Goal: Transaction & Acquisition: Register for event/course

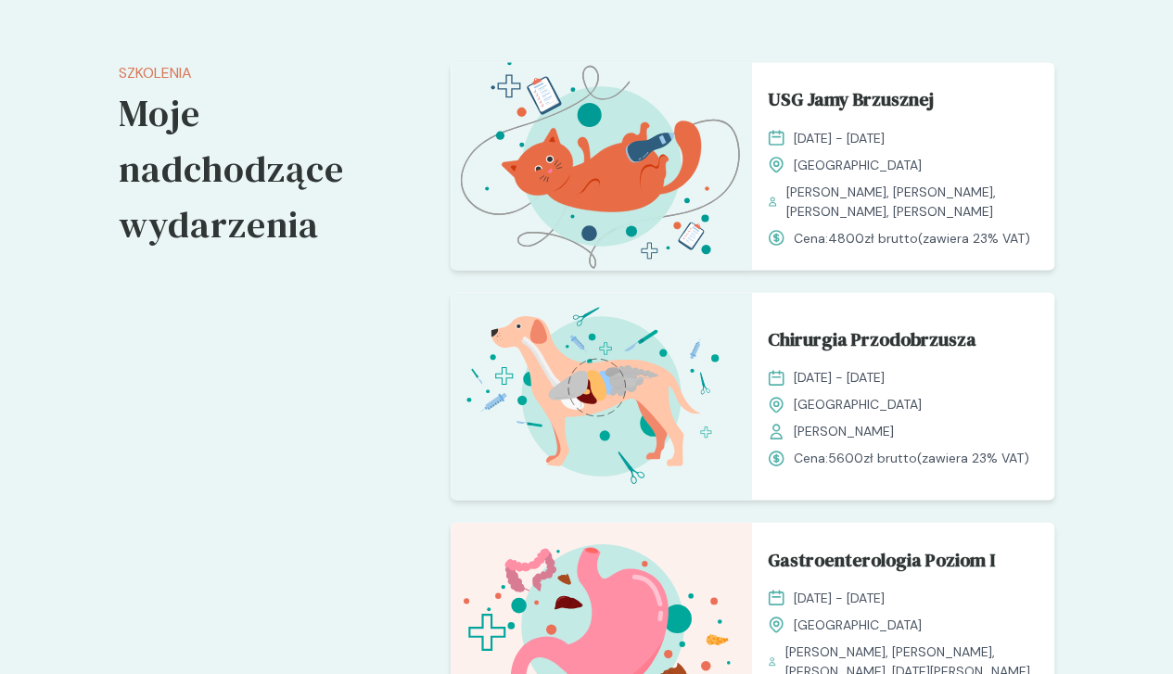
scroll to position [1644, 0]
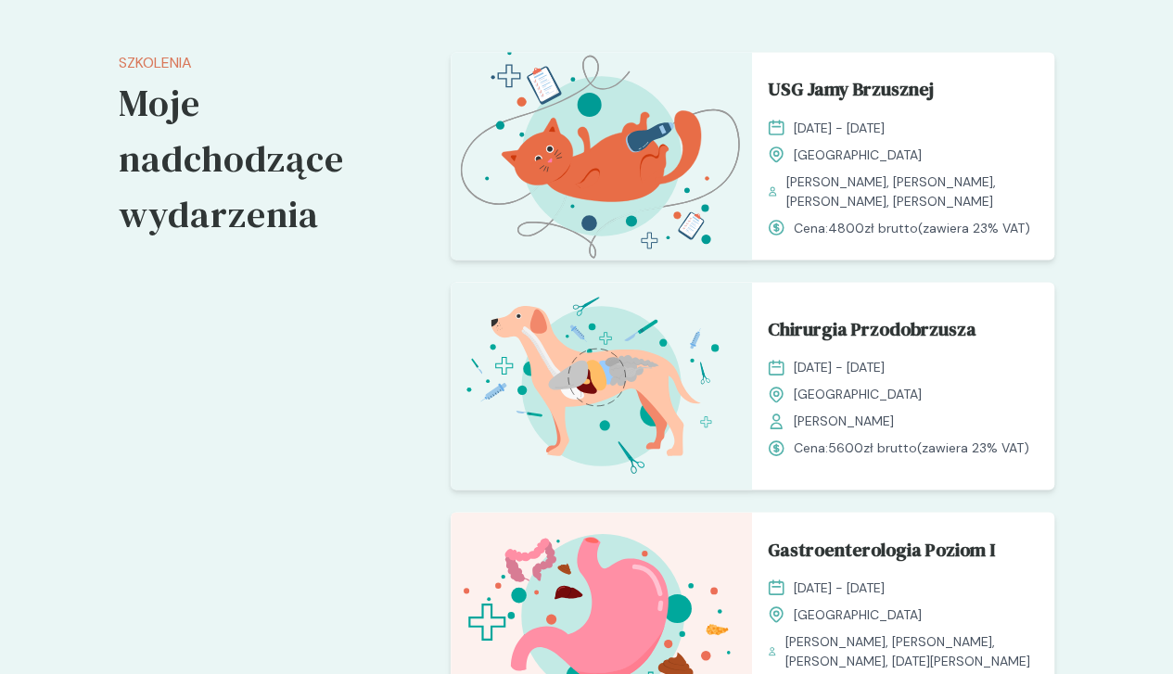
click at [911, 357] on div "8 - 9 listopad 2025" at bounding box center [903, 366] width 273 height 19
click at [905, 314] on span "Chirurgia Przodobrzusza" at bounding box center [871, 331] width 209 height 35
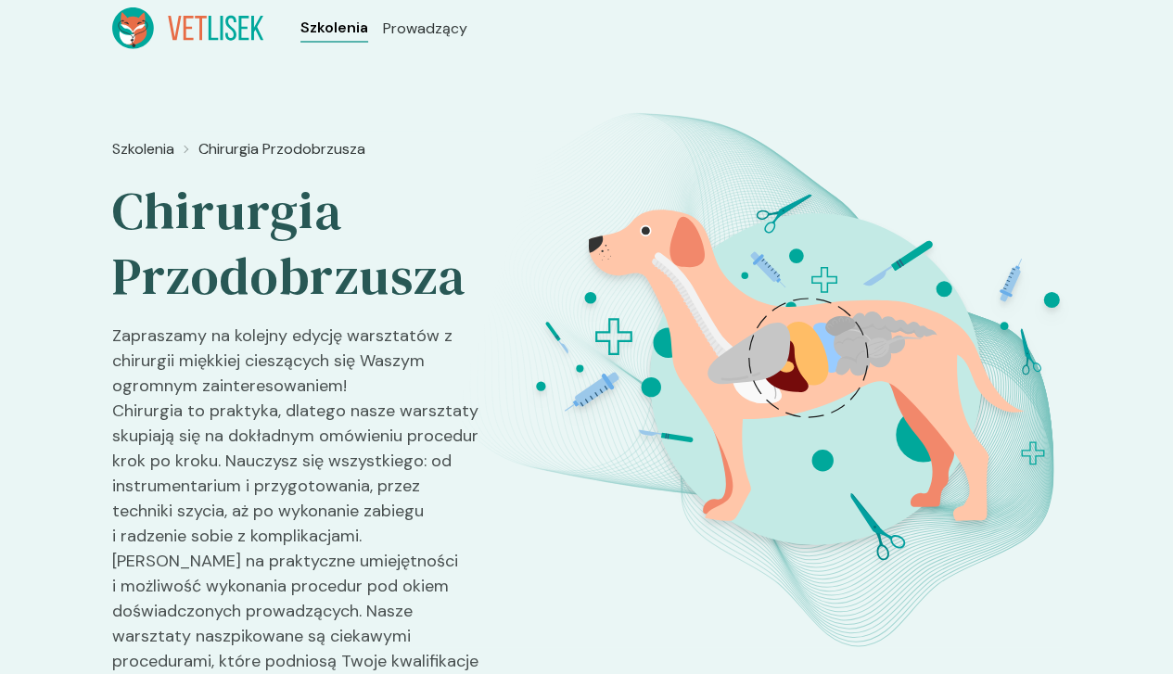
click at [300, 21] on span "Szkolenia" at bounding box center [334, 28] width 68 height 22
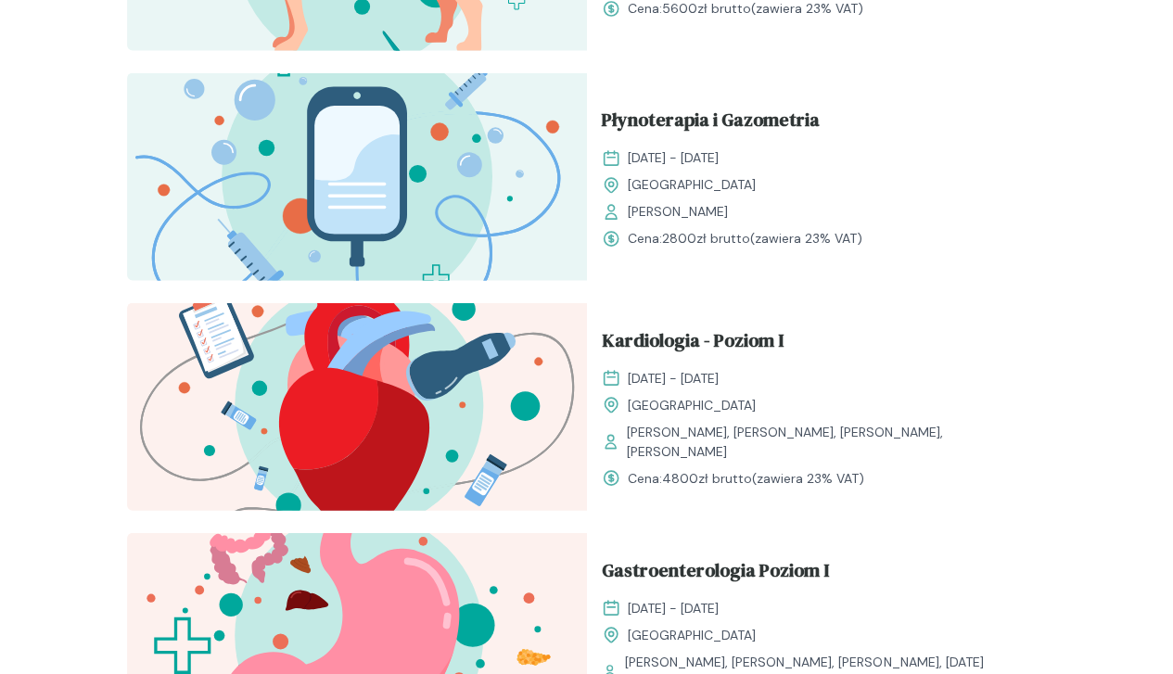
scroll to position [1794, 0]
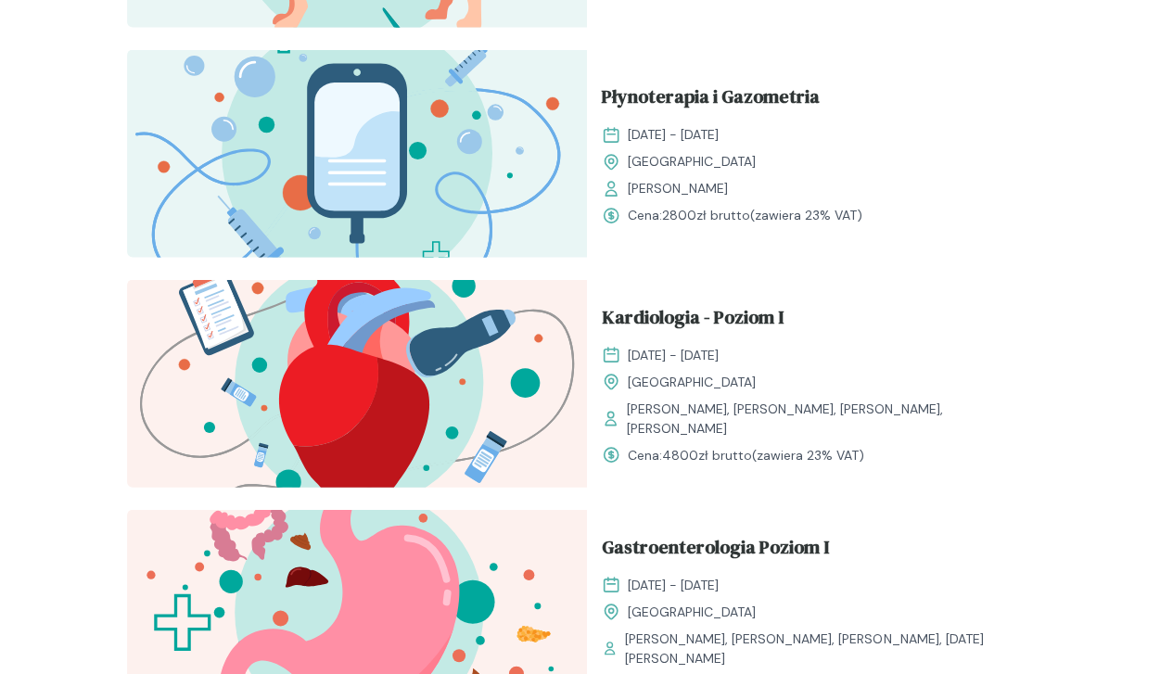
drag, startPoint x: 263, startPoint y: 274, endPoint x: 432, endPoint y: 183, distance: 191.7
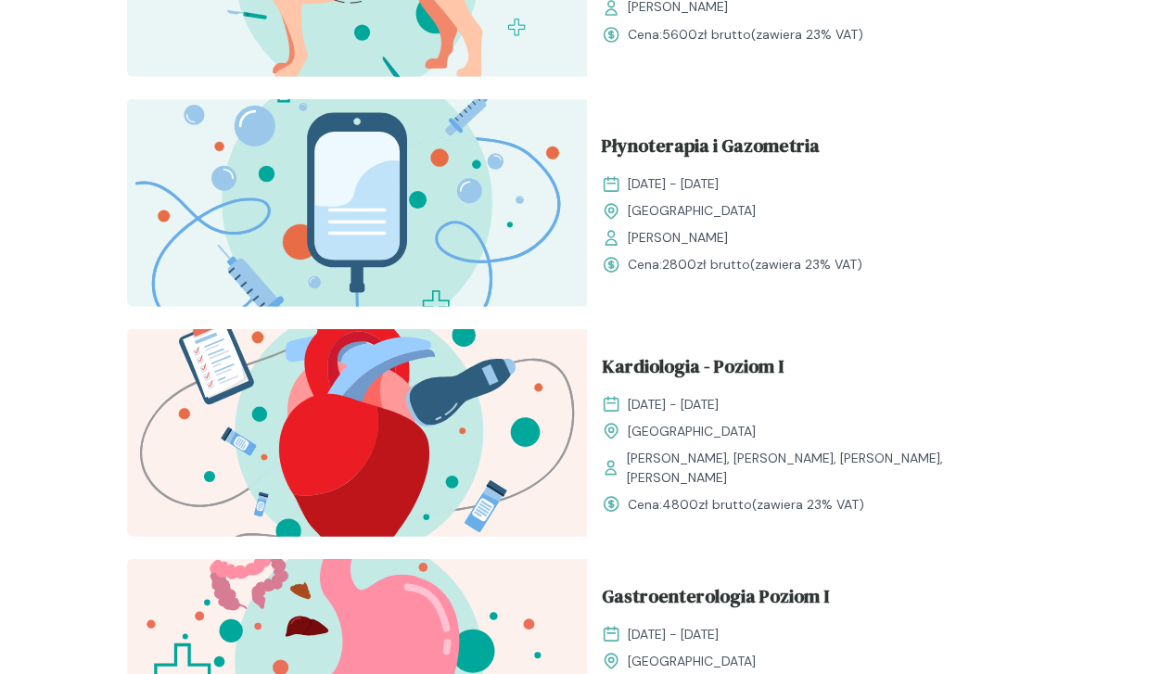
scroll to position [1737, 0]
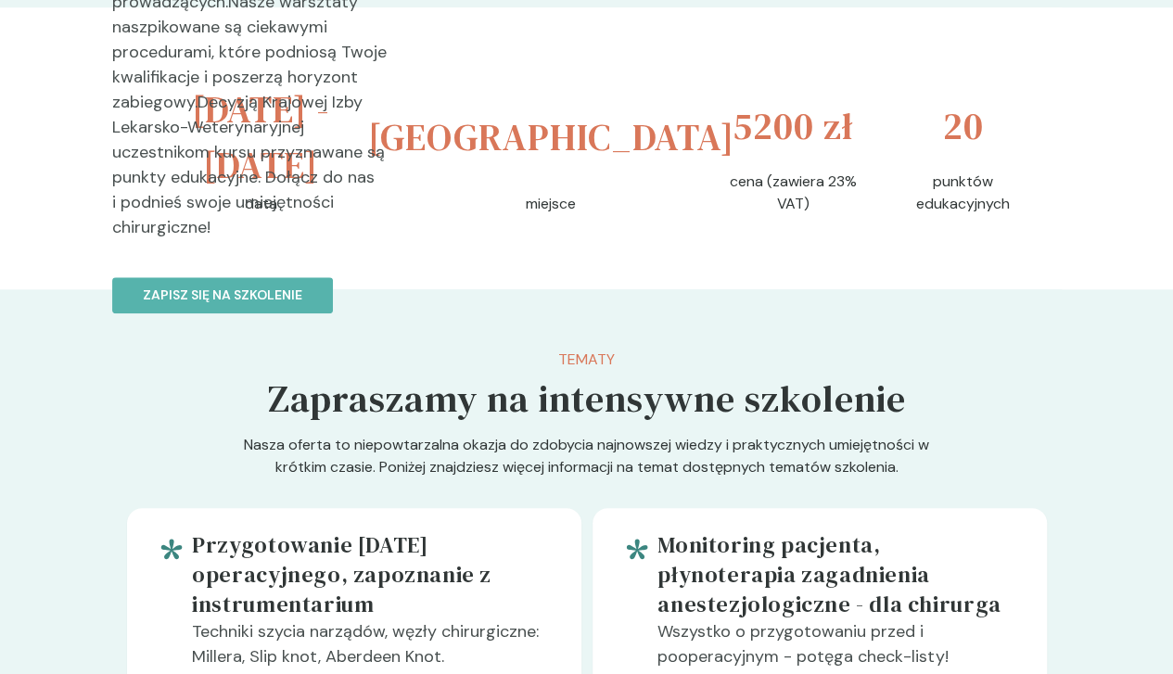
scroll to position [780, 0]
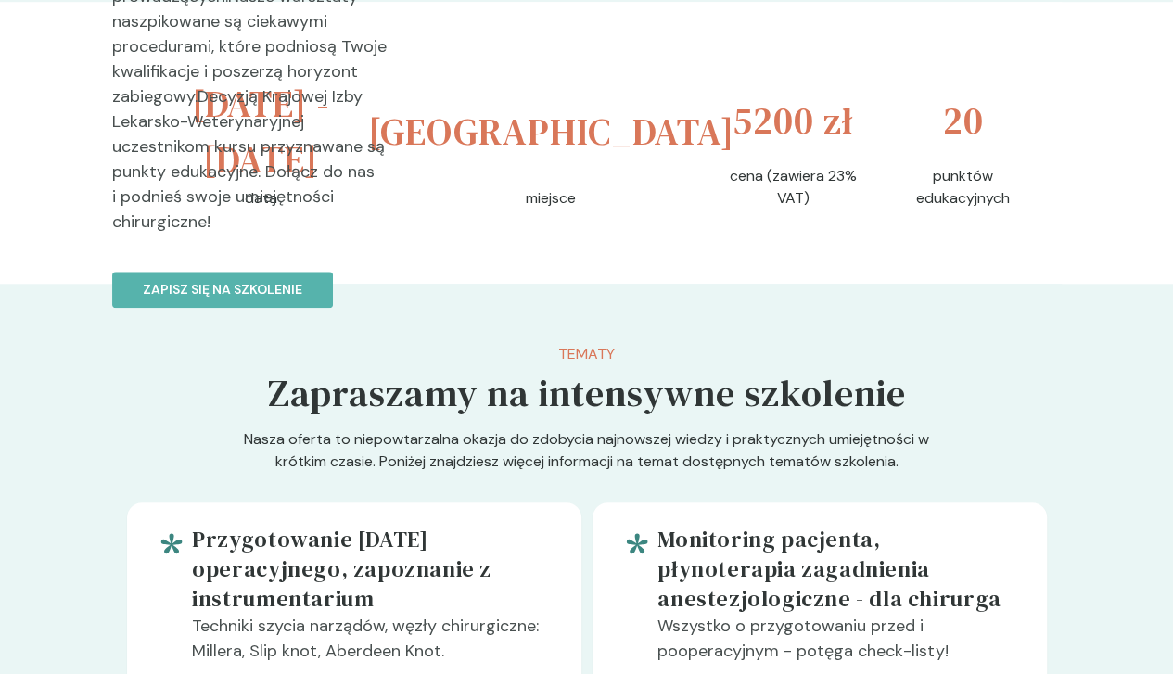
click at [157, 543] on div at bounding box center [175, 634] width 36 height 219
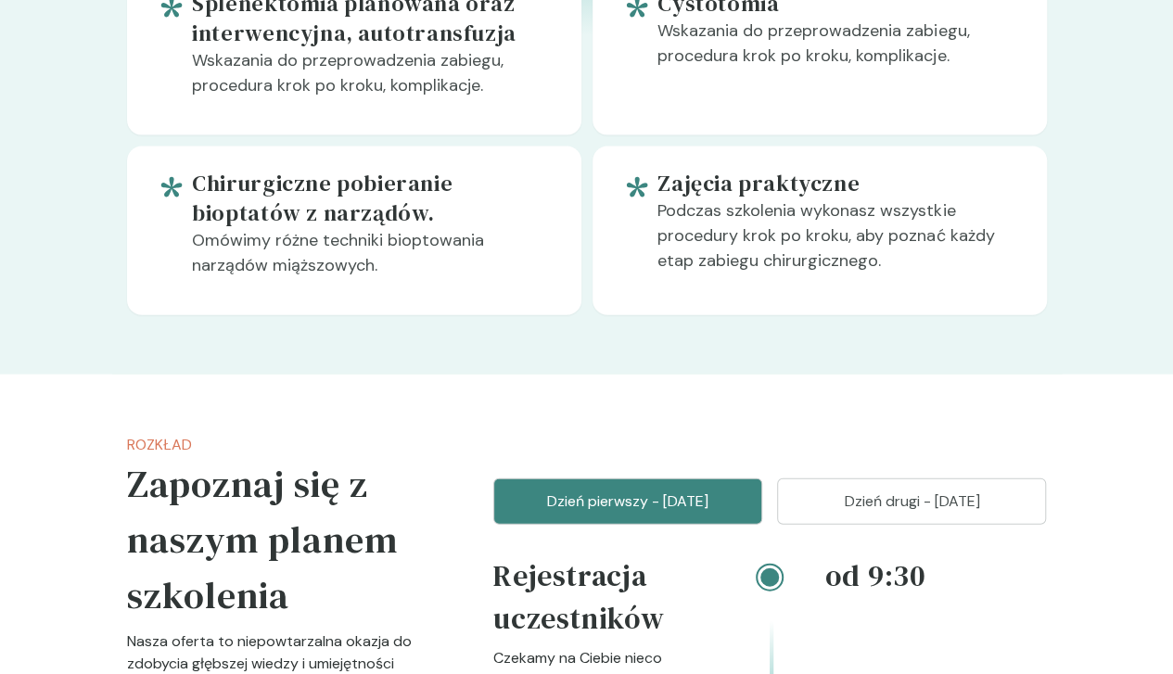
scroll to position [1968, 0]
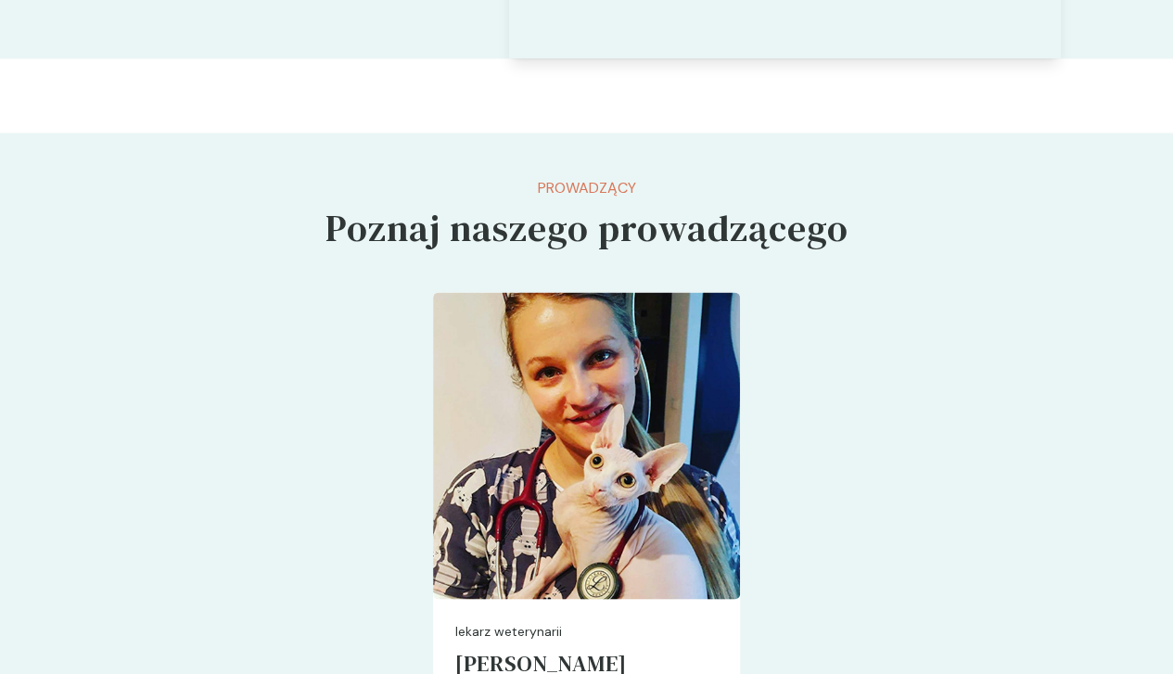
scroll to position [5124, 0]
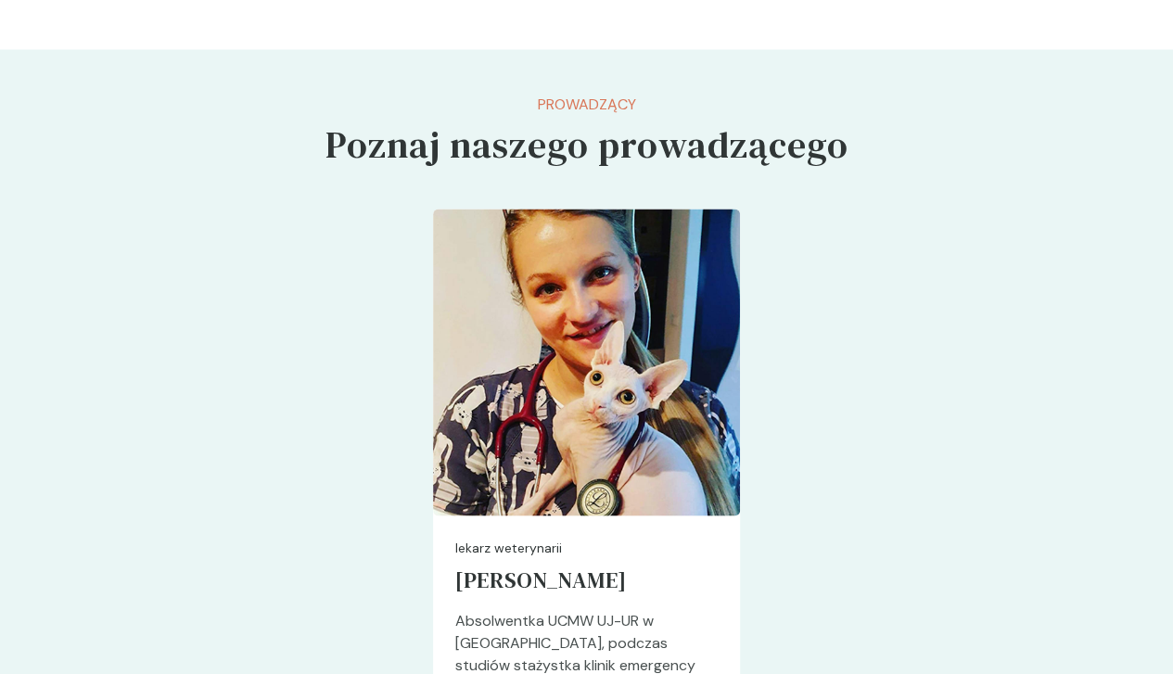
drag, startPoint x: 310, startPoint y: 466, endPoint x: 265, endPoint y: 546, distance: 91.3
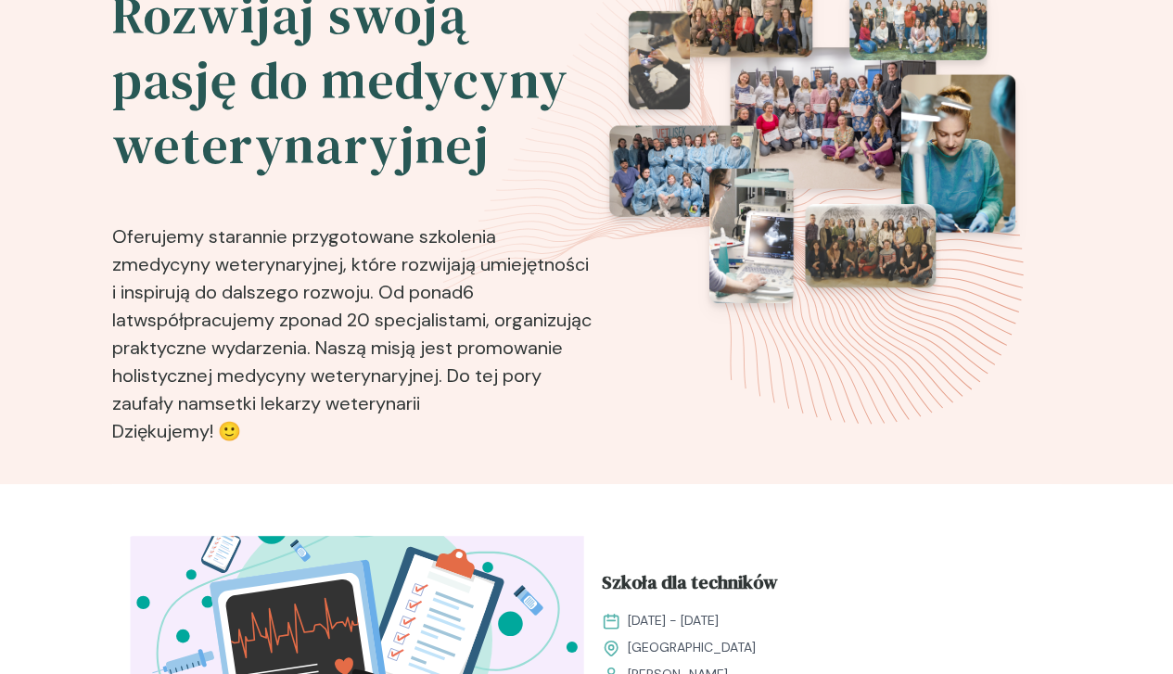
scroll to position [650, 0]
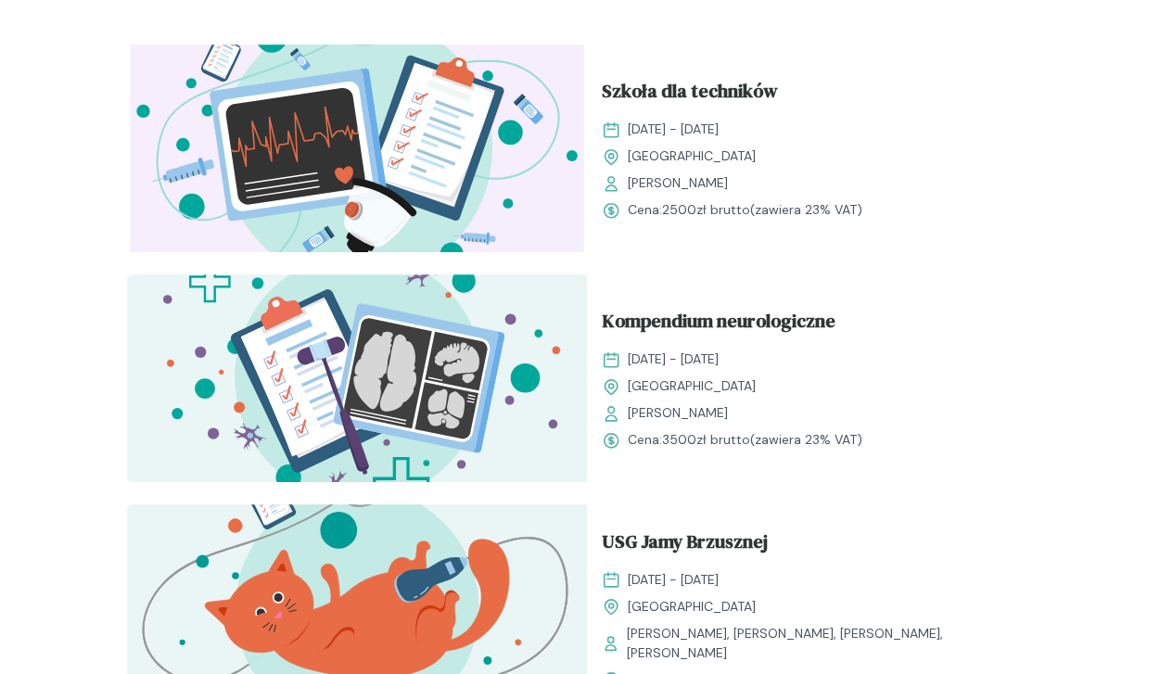
drag, startPoint x: 552, startPoint y: 351, endPoint x: 474, endPoint y: 537, distance: 201.1
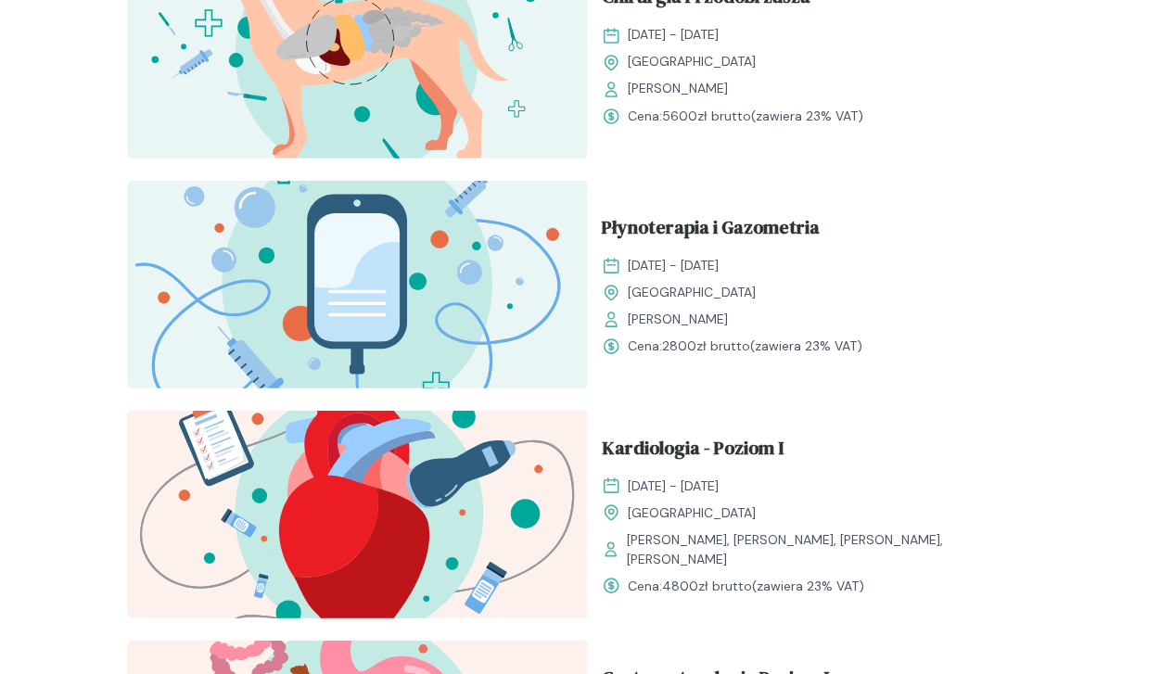
scroll to position [1665, 0]
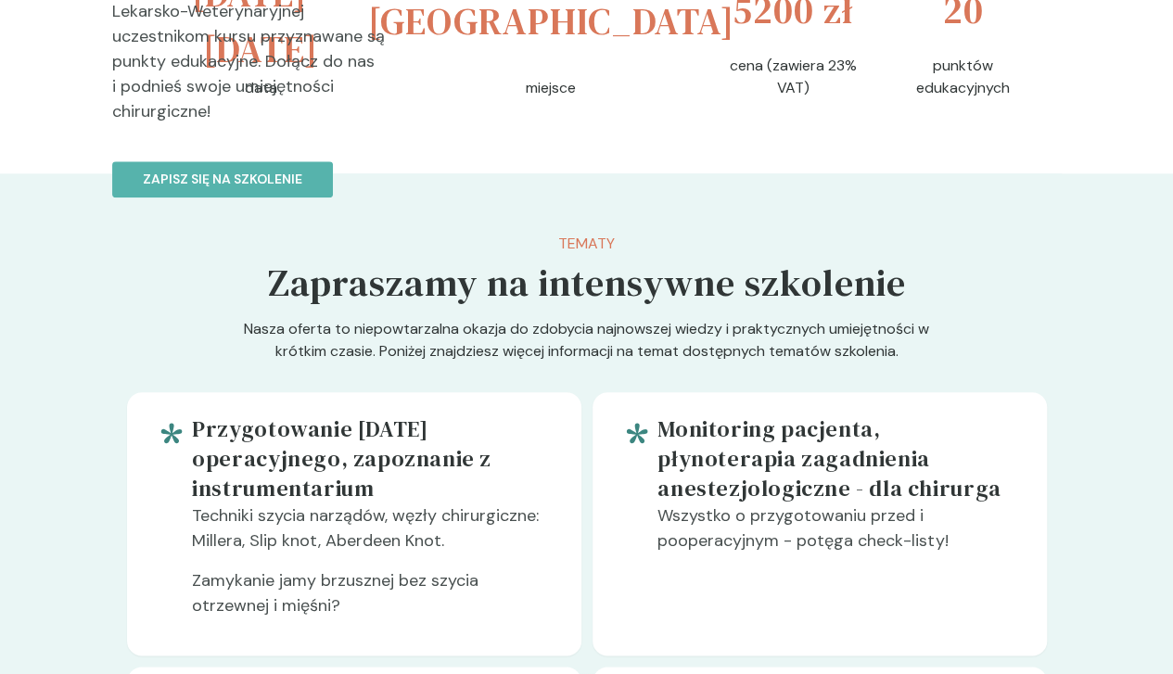
scroll to position [892, 0]
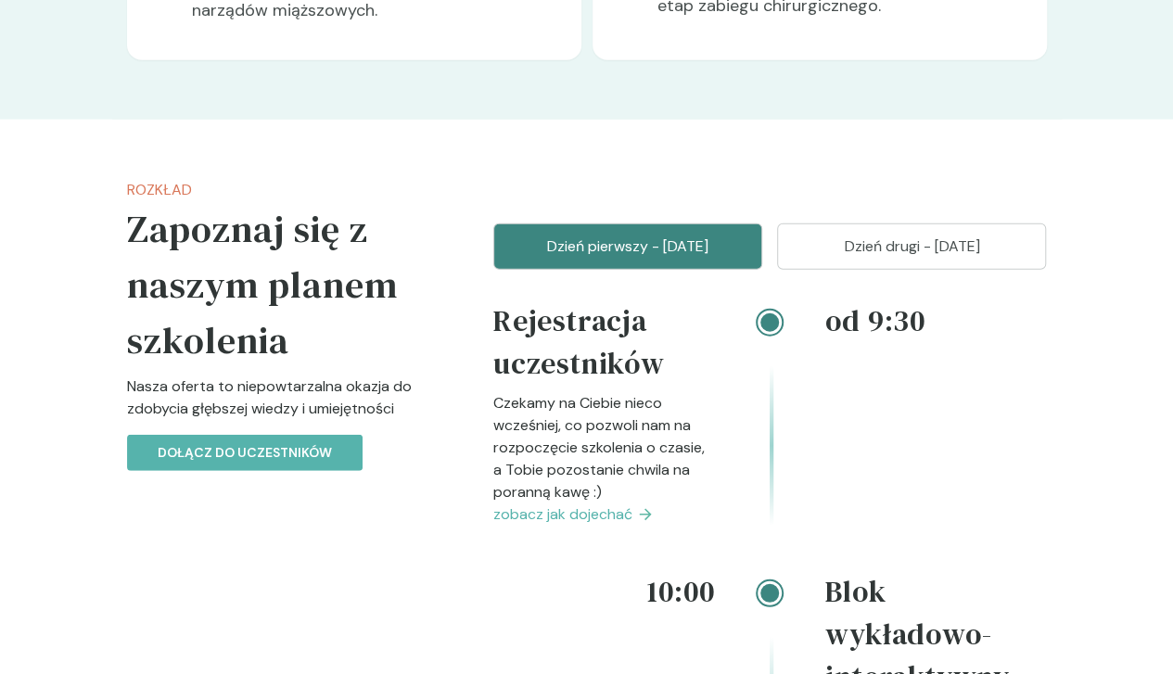
scroll to position [2005, 0]
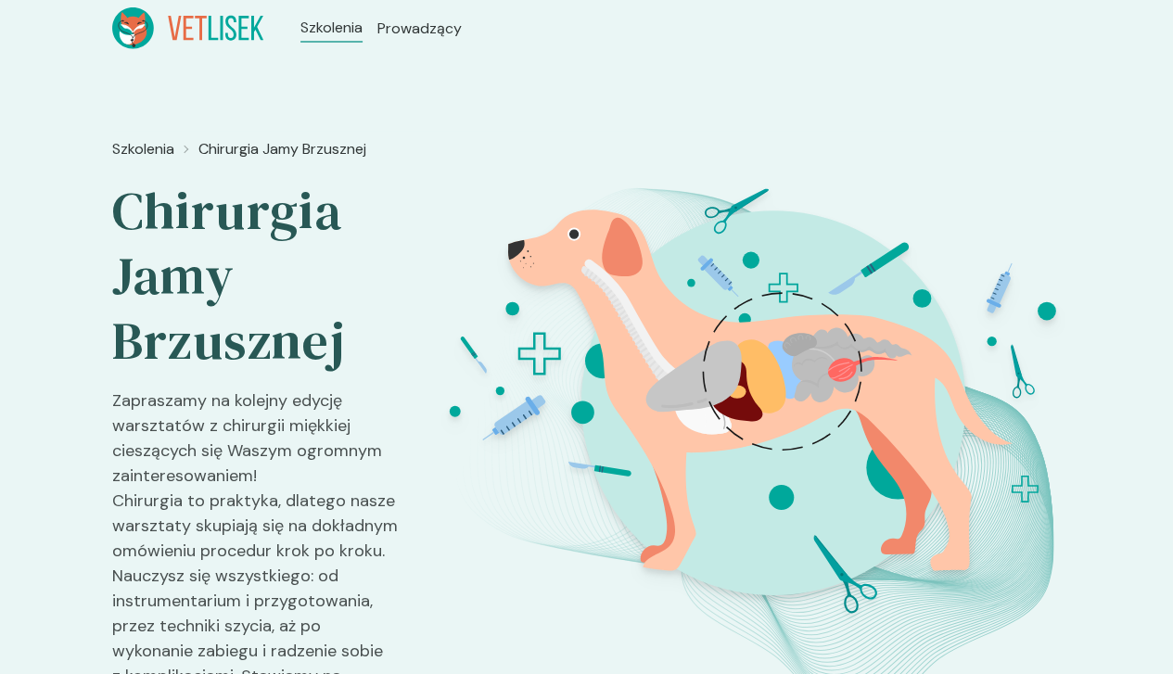
scroll to position [2005, 0]
